Goal: Task Accomplishment & Management: Use online tool/utility

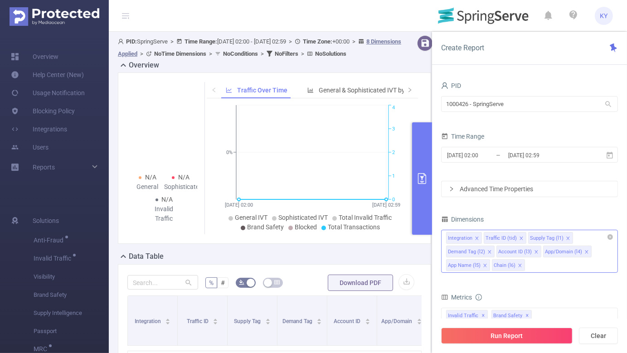
click at [522, 265] on li "Chain (l6)" at bounding box center [508, 265] width 33 height 12
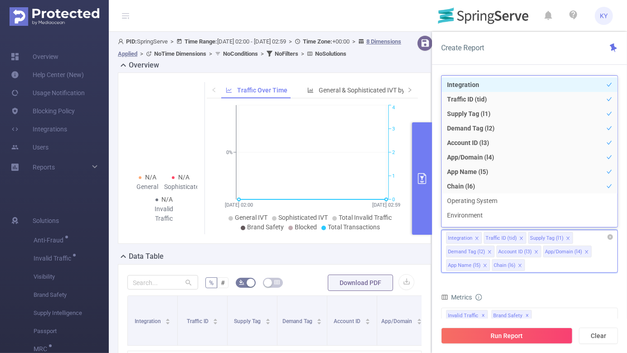
click at [514, 264] on div "Chain (l6)" at bounding box center [505, 266] width 22 height 12
click at [520, 262] on span at bounding box center [520, 266] width 5 height 10
click at [488, 251] on icon "icon: close" at bounding box center [490, 252] width 5 height 5
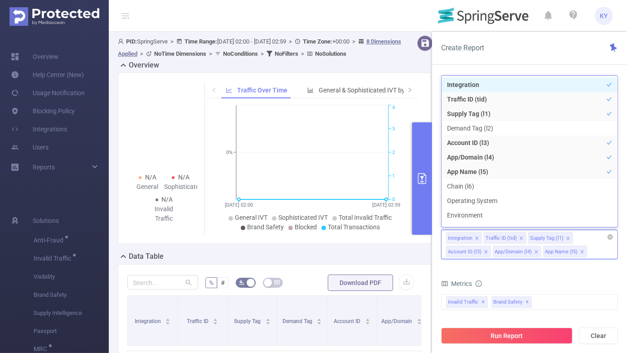
click at [515, 284] on div "Metrics" at bounding box center [529, 285] width 177 height 15
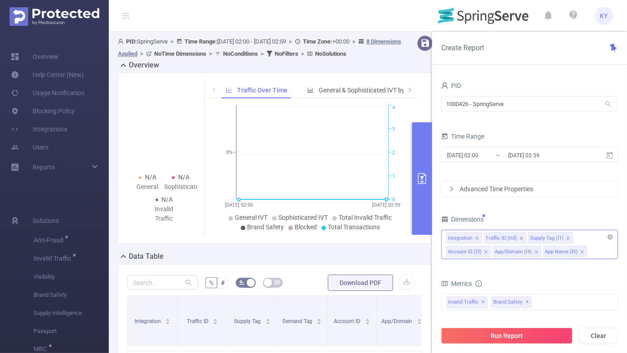
click at [532, 169] on div "Time Range [DATE] 02:00 _ [DATE] 02:59" at bounding box center [529, 150] width 177 height 40
click at [527, 158] on input "[DATE] 02:59" at bounding box center [544, 155] width 73 height 12
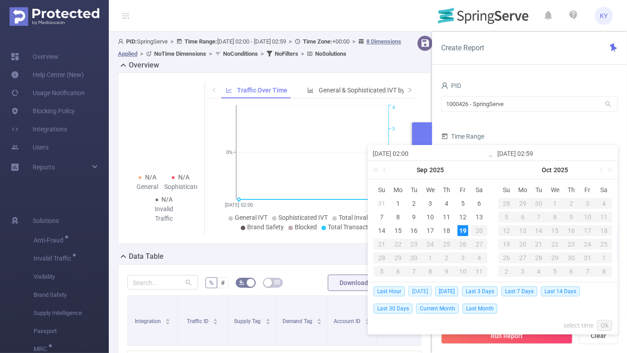
click at [423, 288] on span "[DATE]" at bounding box center [420, 292] width 23 height 10
type input "[DATE] 00:00"
type input "[DATE] 23:59"
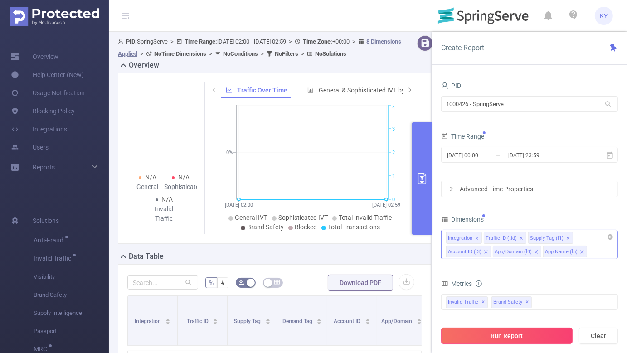
click at [481, 338] on button "Run Report" at bounding box center [507, 336] width 132 height 16
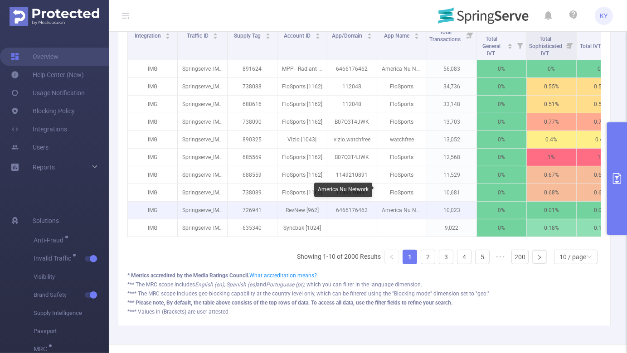
scroll to position [281, 0]
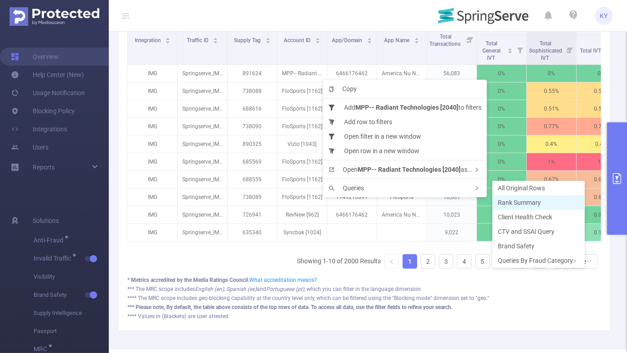
click at [521, 205] on span "Rank Summary" at bounding box center [519, 202] width 43 height 7
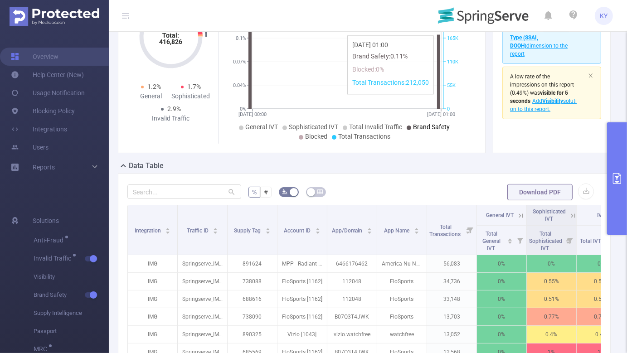
scroll to position [76, 0]
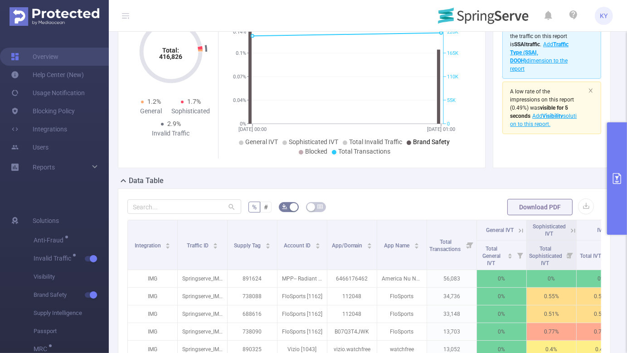
click at [620, 190] on button "primary" at bounding box center [617, 178] width 20 height 112
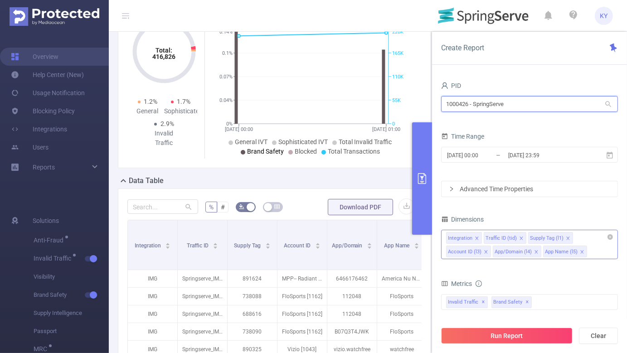
click at [526, 108] on input "1000426 - SpringServe" at bounding box center [529, 104] width 177 height 16
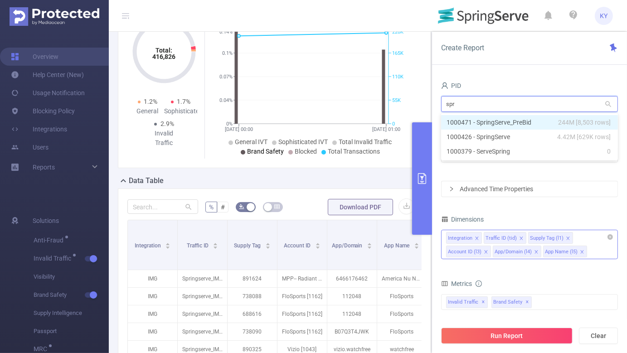
type input "spri"
click at [533, 122] on li "1000471 - SpringServe_PreBid 244M [8,503 rows]" at bounding box center [529, 122] width 177 height 15
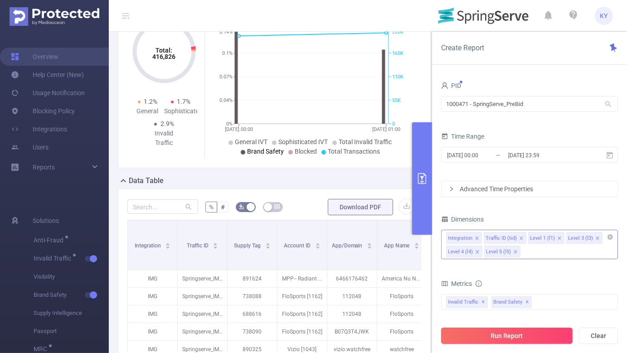
click at [528, 337] on button "Run Report" at bounding box center [507, 336] width 132 height 16
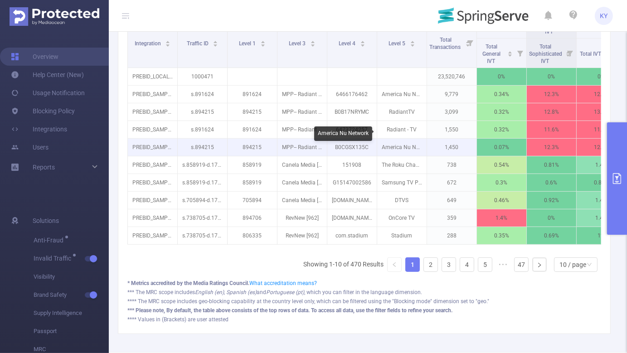
scroll to position [278, 0]
